Goal: Task Accomplishment & Management: Complete application form

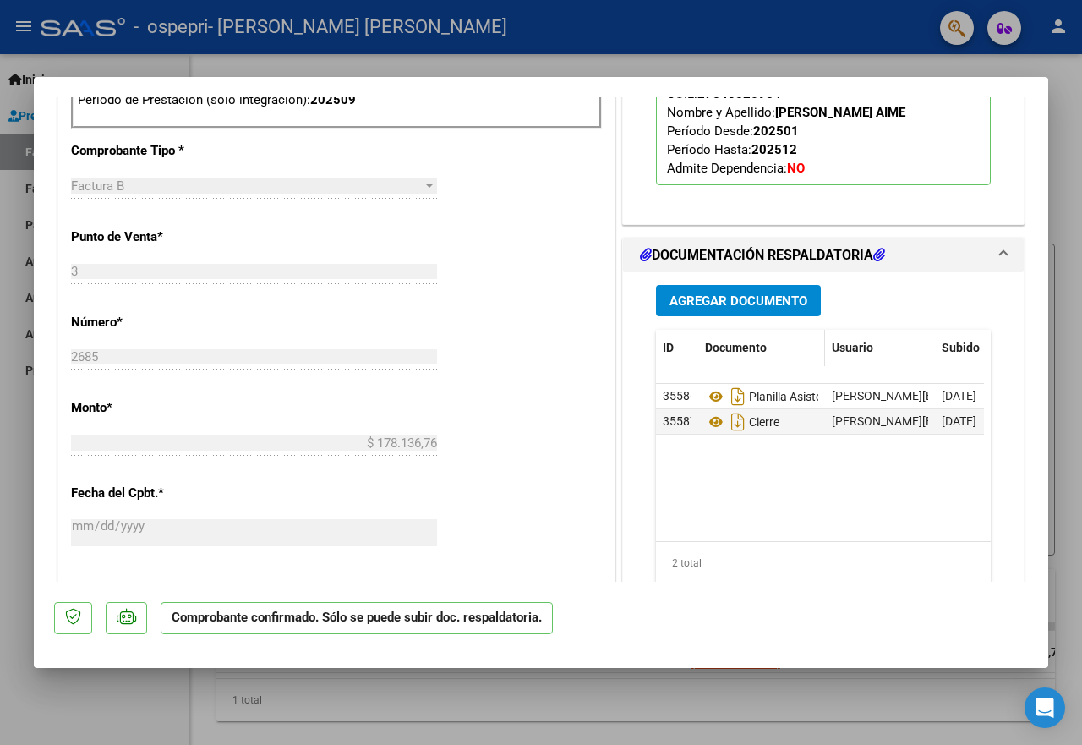
scroll to position [761, 0]
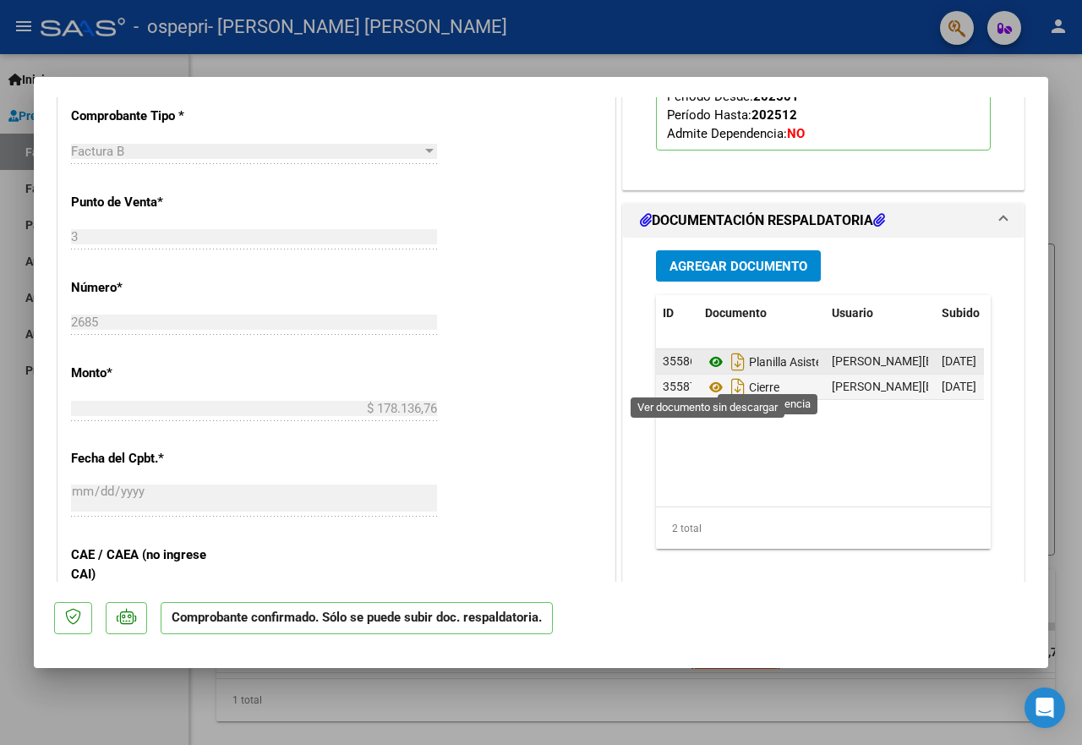
click at [715, 372] on icon at bounding box center [716, 362] width 22 height 20
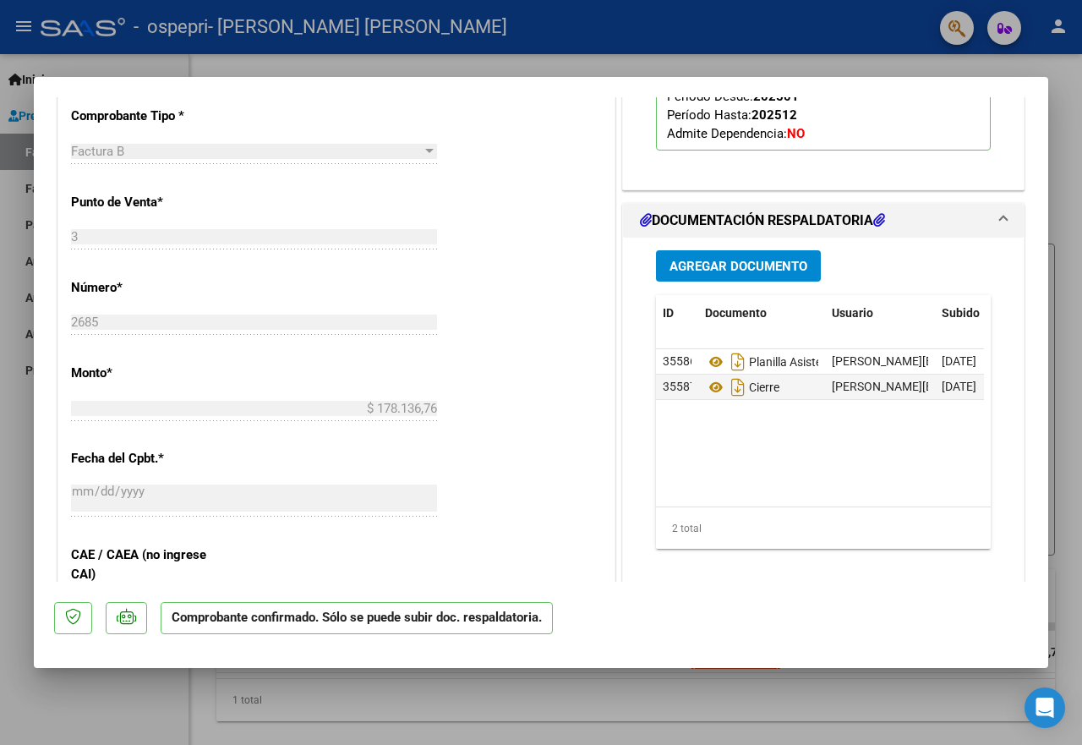
scroll to position [592, 0]
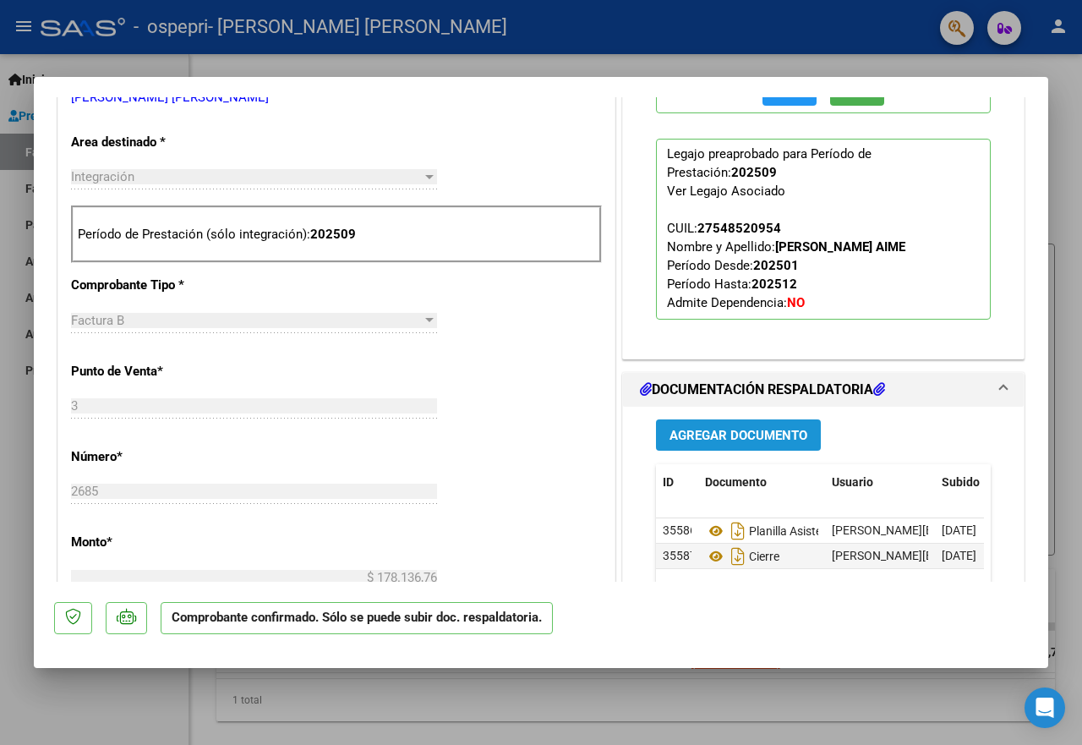
click at [720, 443] on span "Agregar Documento" at bounding box center [739, 435] width 138 height 15
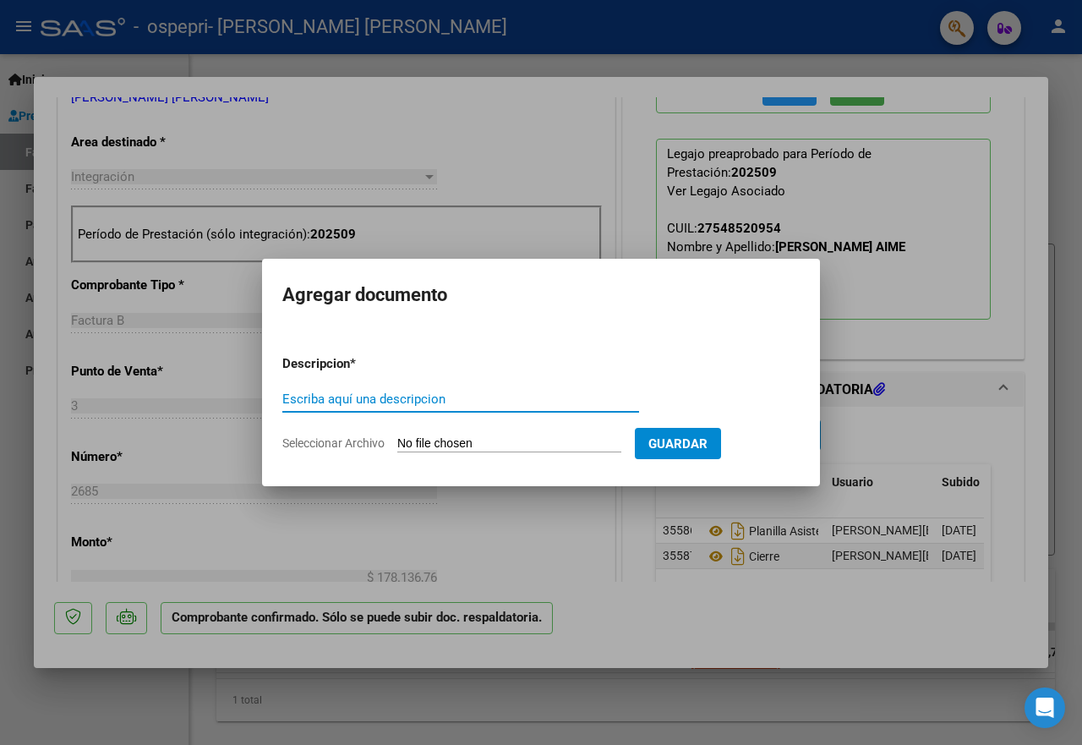
click at [418, 398] on input "Escriba aquí una descripcion" at bounding box center [460, 398] width 357 height 15
type input "planilla asitencia"
click at [374, 440] on span "Seleccionar Archivo" at bounding box center [333, 443] width 102 height 14
click at [397, 440] on input "Seleccionar Archivo" at bounding box center [509, 444] width 224 height 16
type input "C:\fakepath\planilla firma h.pdf"
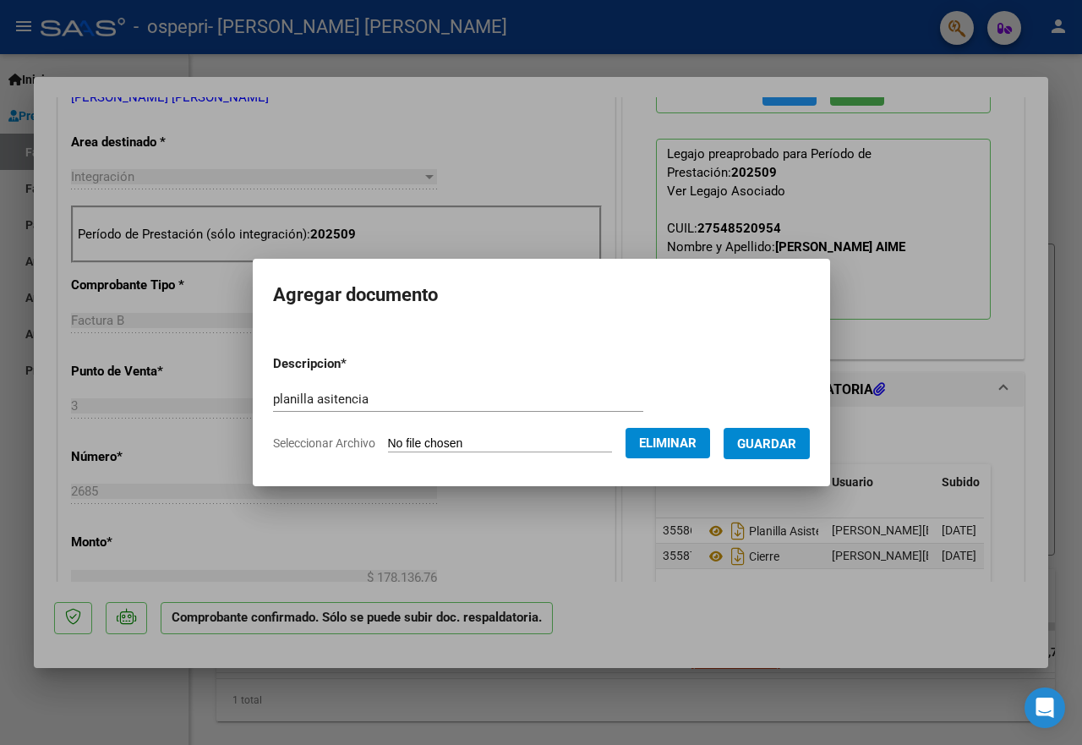
click at [754, 442] on span "Guardar" at bounding box center [766, 443] width 59 height 15
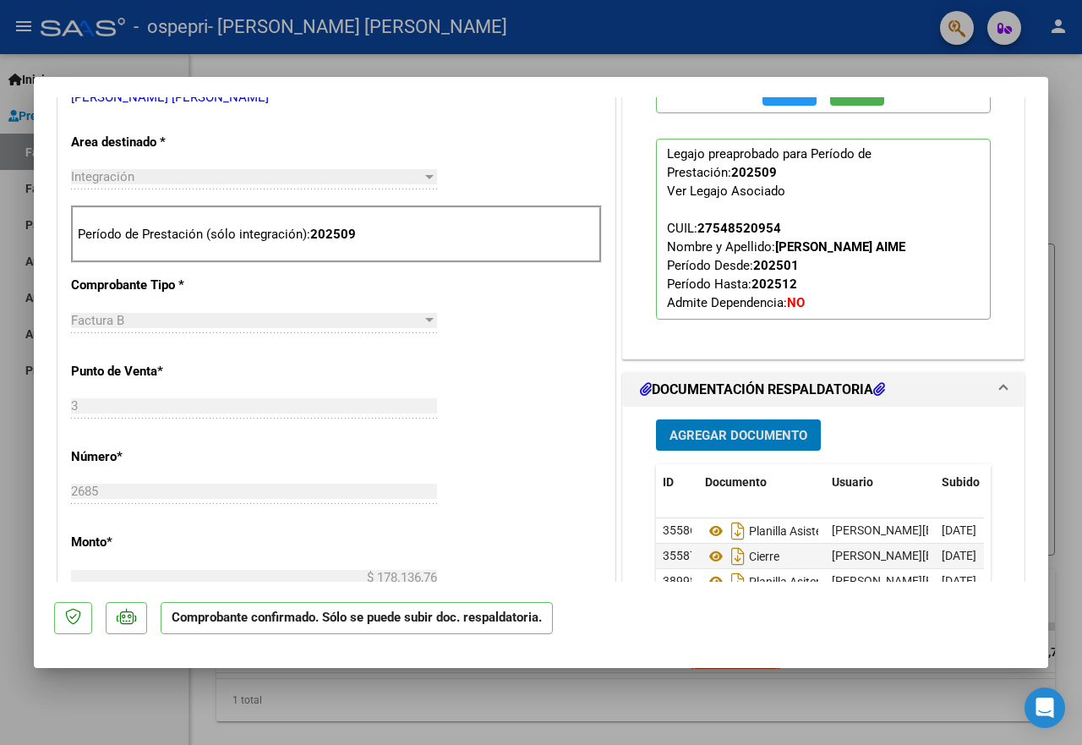
click at [896, 677] on div at bounding box center [541, 372] width 1082 height 745
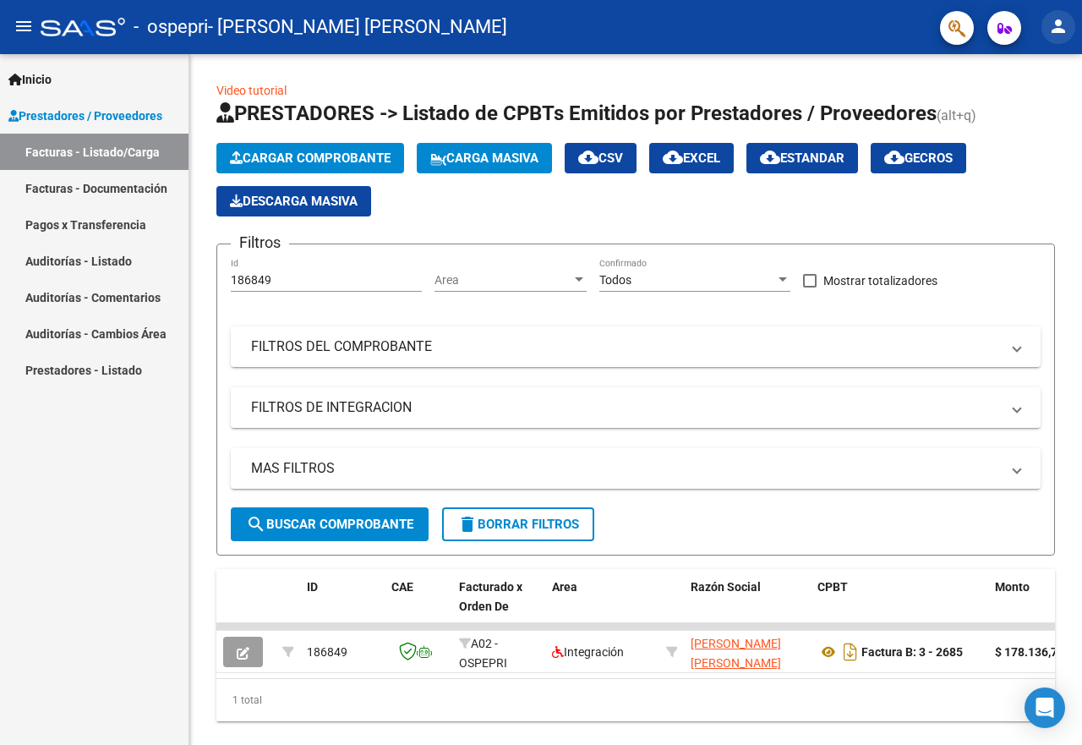
click at [1058, 36] on mat-icon "person" at bounding box center [1058, 26] width 20 height 20
click at [1032, 112] on button "exit_to_app Salir" at bounding box center [1023, 111] width 103 height 41
